Goal: Task Accomplishment & Management: Use online tool/utility

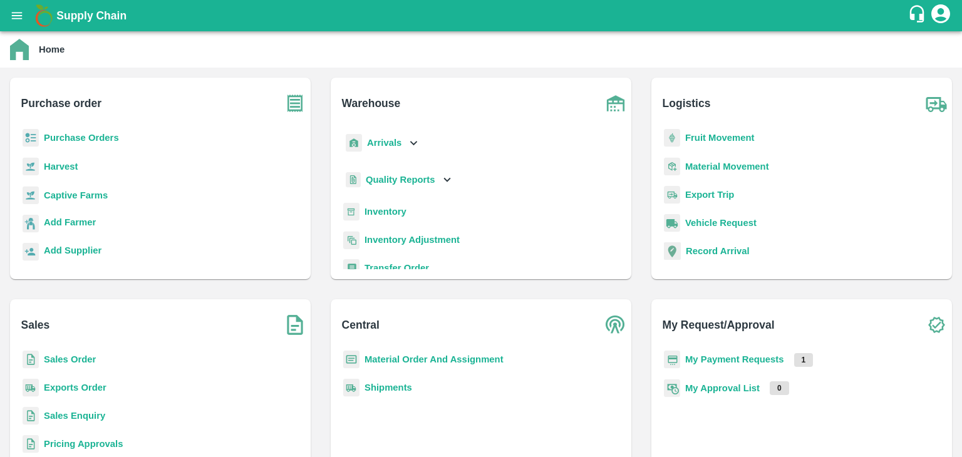
click at [386, 208] on b "Inventory" at bounding box center [385, 212] width 42 height 10
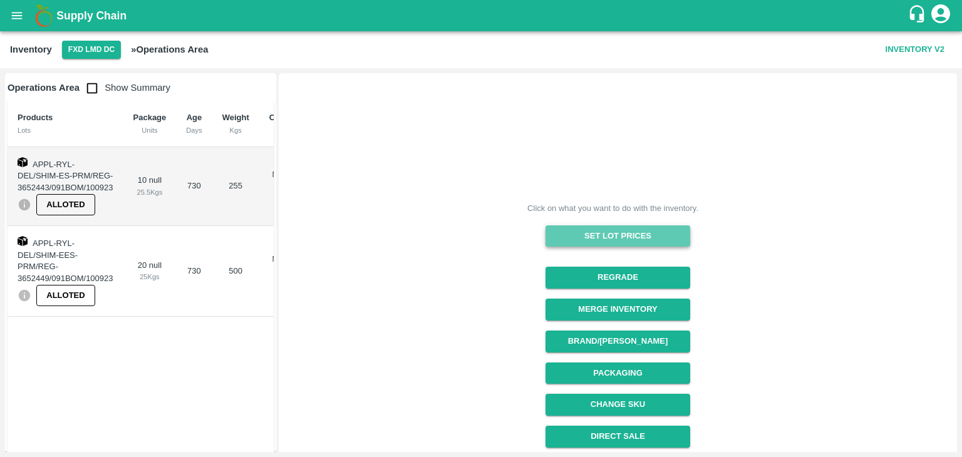
click at [580, 238] on button "Set Lot Prices" at bounding box center [617, 236] width 145 height 22
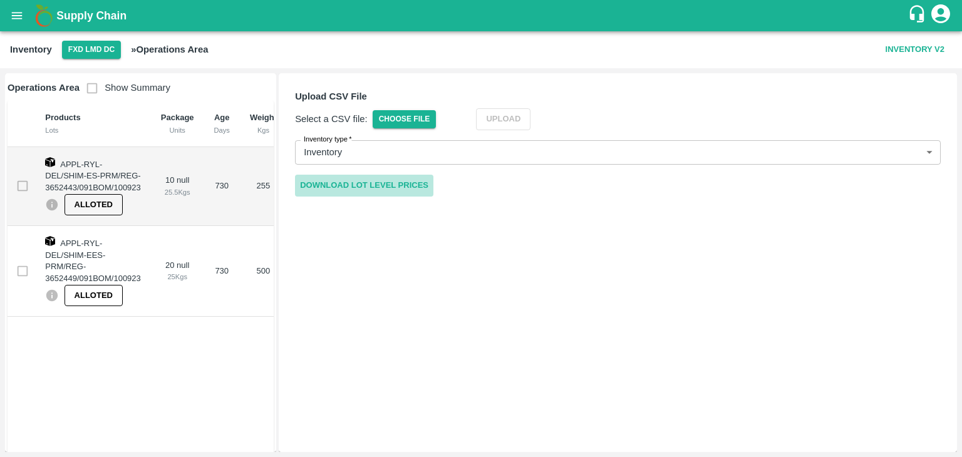
click at [418, 185] on link "Download Lot Level Prices" at bounding box center [364, 186] width 138 height 22
click at [93, 55] on button "FXD LMD DC" at bounding box center [91, 50] width 59 height 18
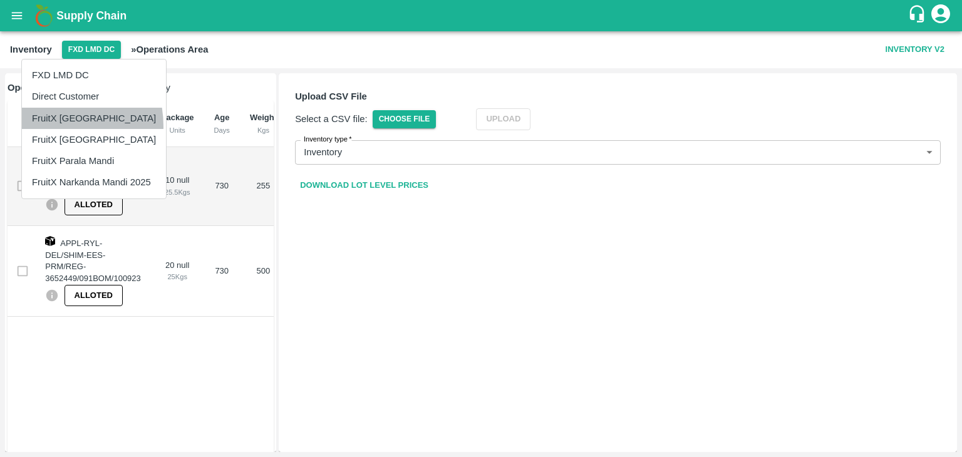
click at [48, 126] on li "FruitX [GEOGRAPHIC_DATA]" at bounding box center [94, 118] width 144 height 21
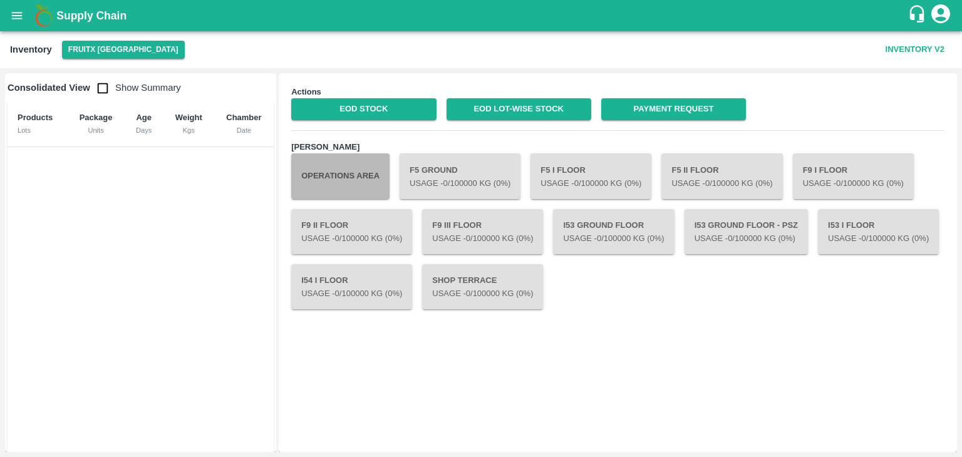
click at [339, 192] on button "Operations Area" at bounding box center [340, 175] width 98 height 45
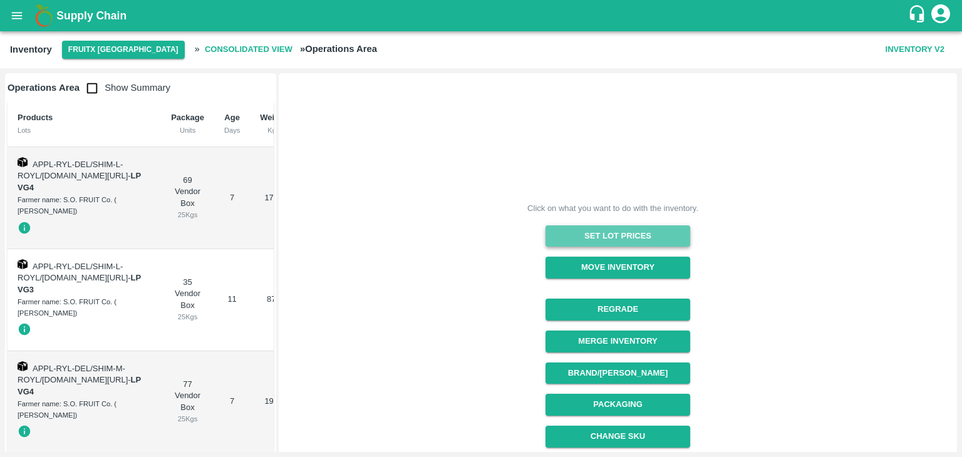
click at [594, 237] on button "Set Lot Prices" at bounding box center [617, 236] width 145 height 22
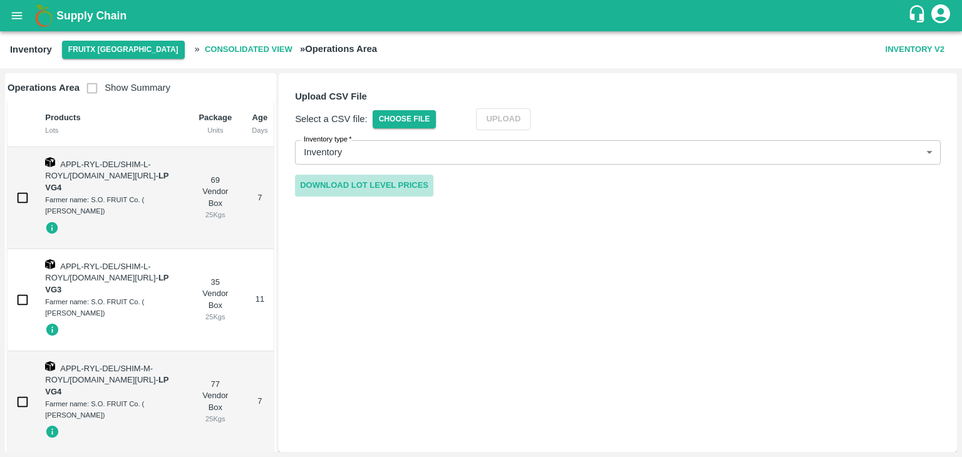
click at [318, 188] on link "Download Lot Level Prices" at bounding box center [364, 186] width 138 height 22
click at [427, 123] on span "Choose File" at bounding box center [405, 119] width 64 height 18
click at [0, 0] on input "Choose File" at bounding box center [0, 0] width 0 height 0
click at [541, 121] on button "Upload" at bounding box center [522, 119] width 54 height 22
